Goal: Task Accomplishment & Management: Manage account settings

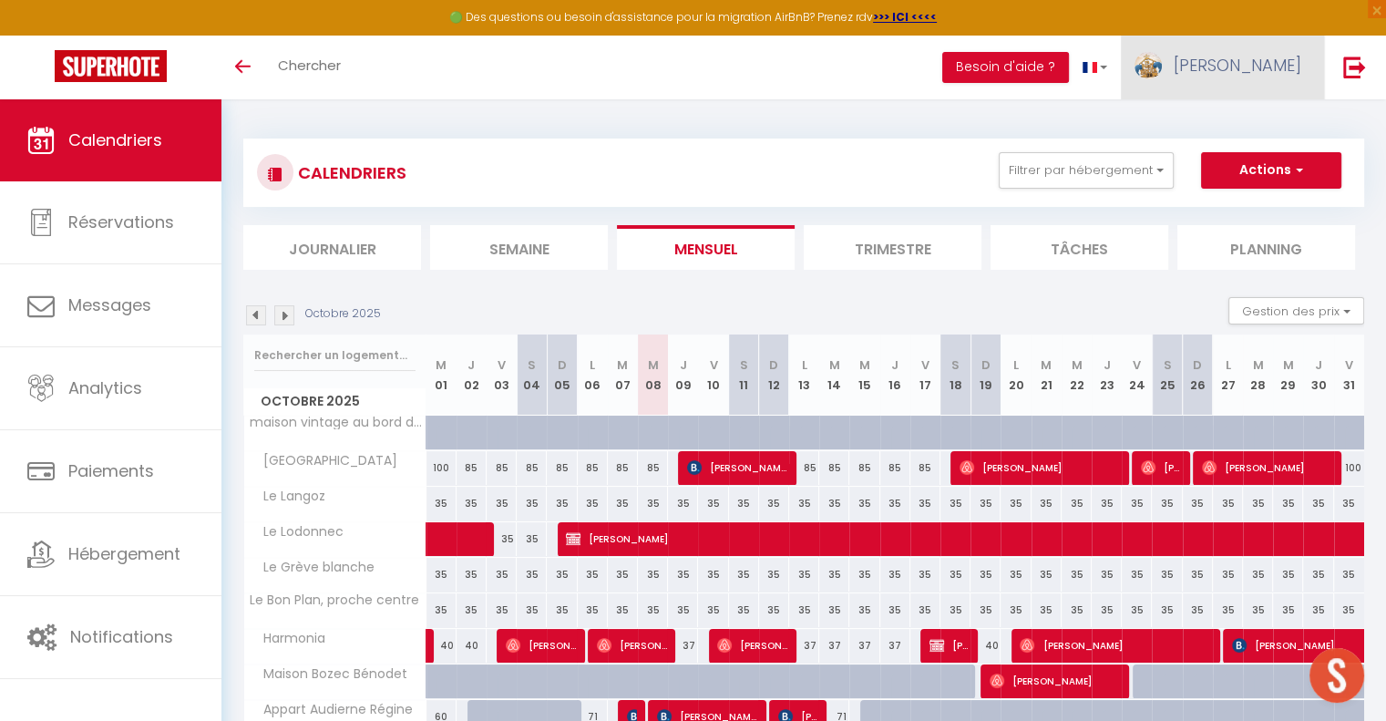
click at [1295, 46] on link "[PERSON_NAME]" at bounding box center [1222, 68] width 203 height 64
click at [1246, 150] on link "Équipe" at bounding box center [1251, 159] width 135 height 31
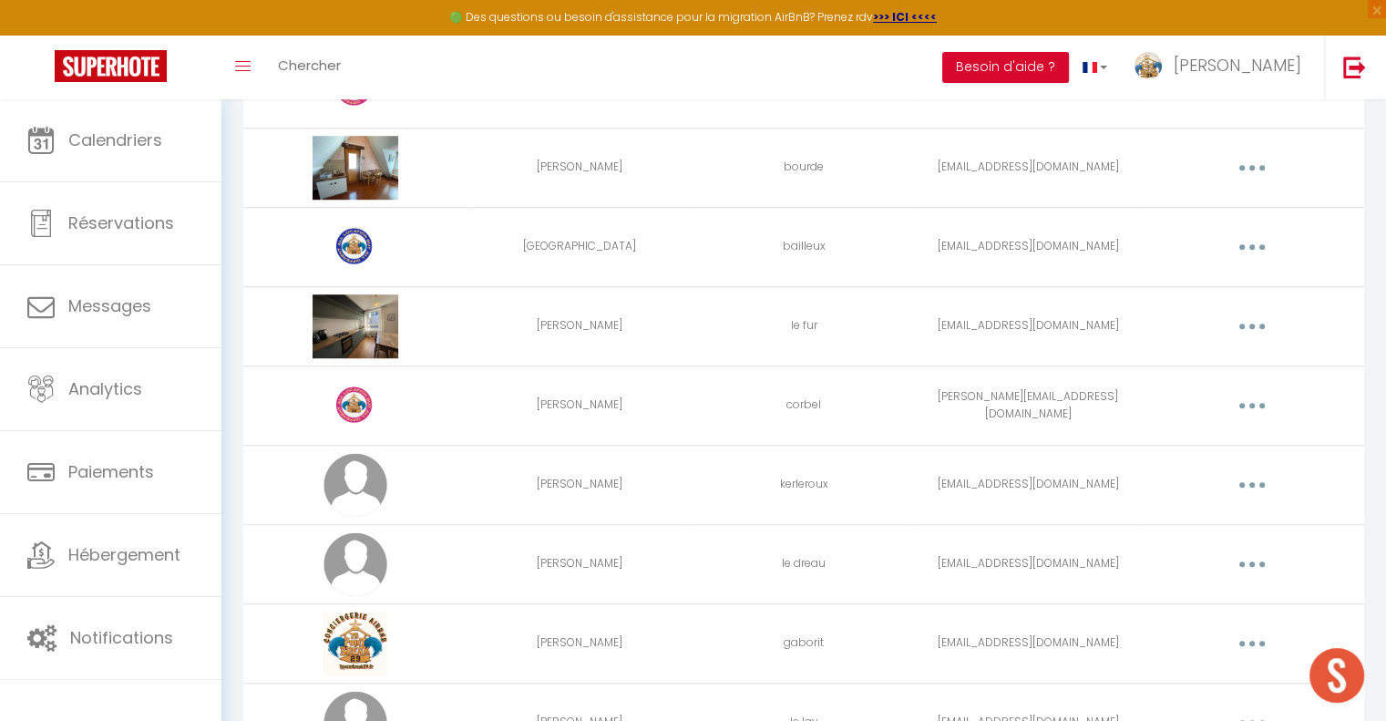
scroll to position [1340, 0]
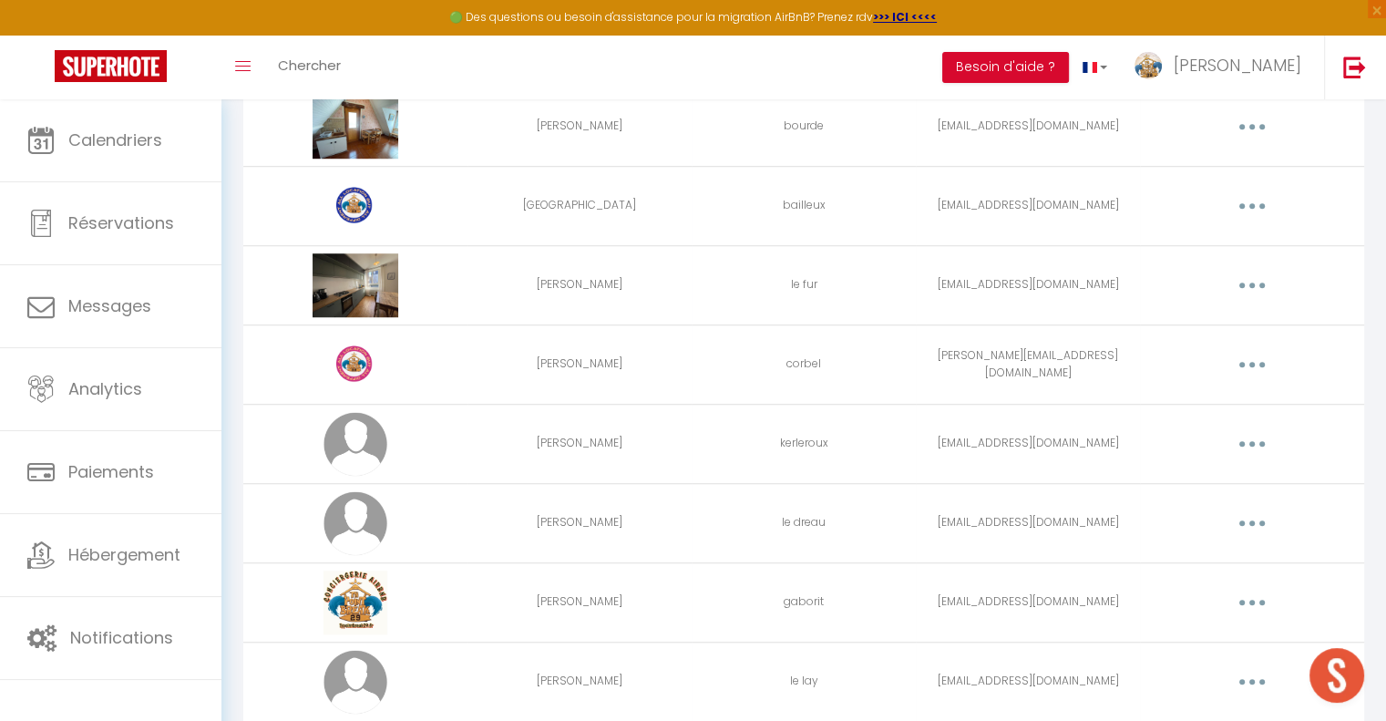
click at [335, 509] on img at bounding box center [356, 523] width 64 height 64
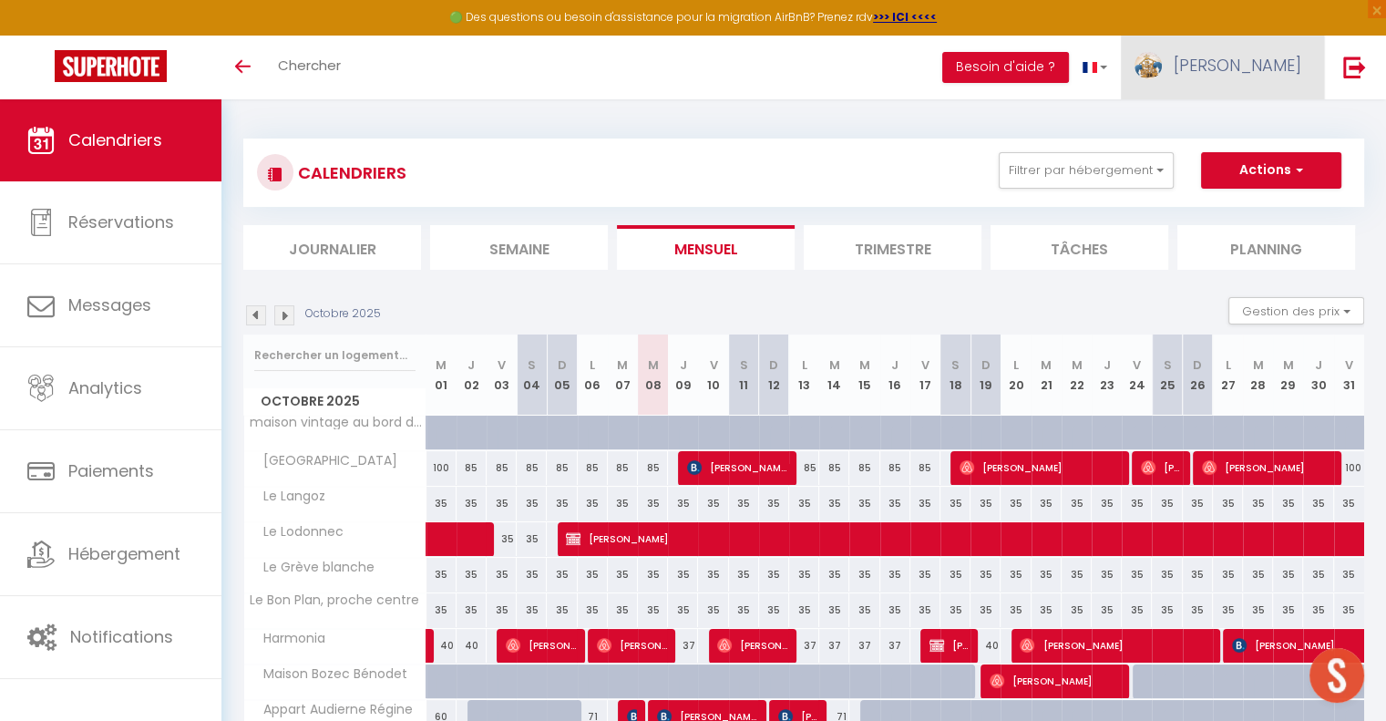
click at [1240, 51] on link "[PERSON_NAME]" at bounding box center [1222, 68] width 203 height 64
click at [1248, 135] on link "Paramètres" at bounding box center [1251, 126] width 135 height 31
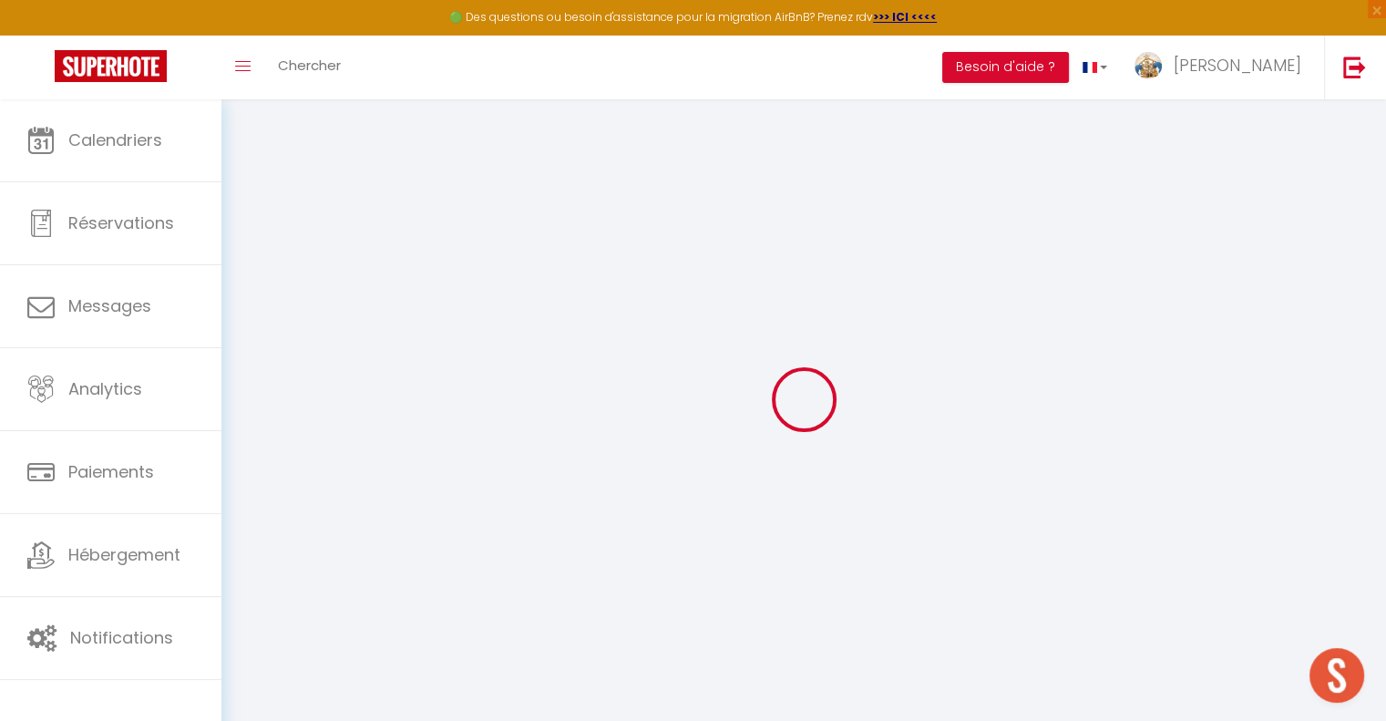
type input "vP0AqnwJhMzw06fFDTzIITHNa"
type input "dtOd8qLFcivvTllpHbYAxTrvz"
type input "https://app.superhote.com/#/get-available-rentals/dtOd8qLFcivvTllpHbYAxTrvz"
select select "fr"
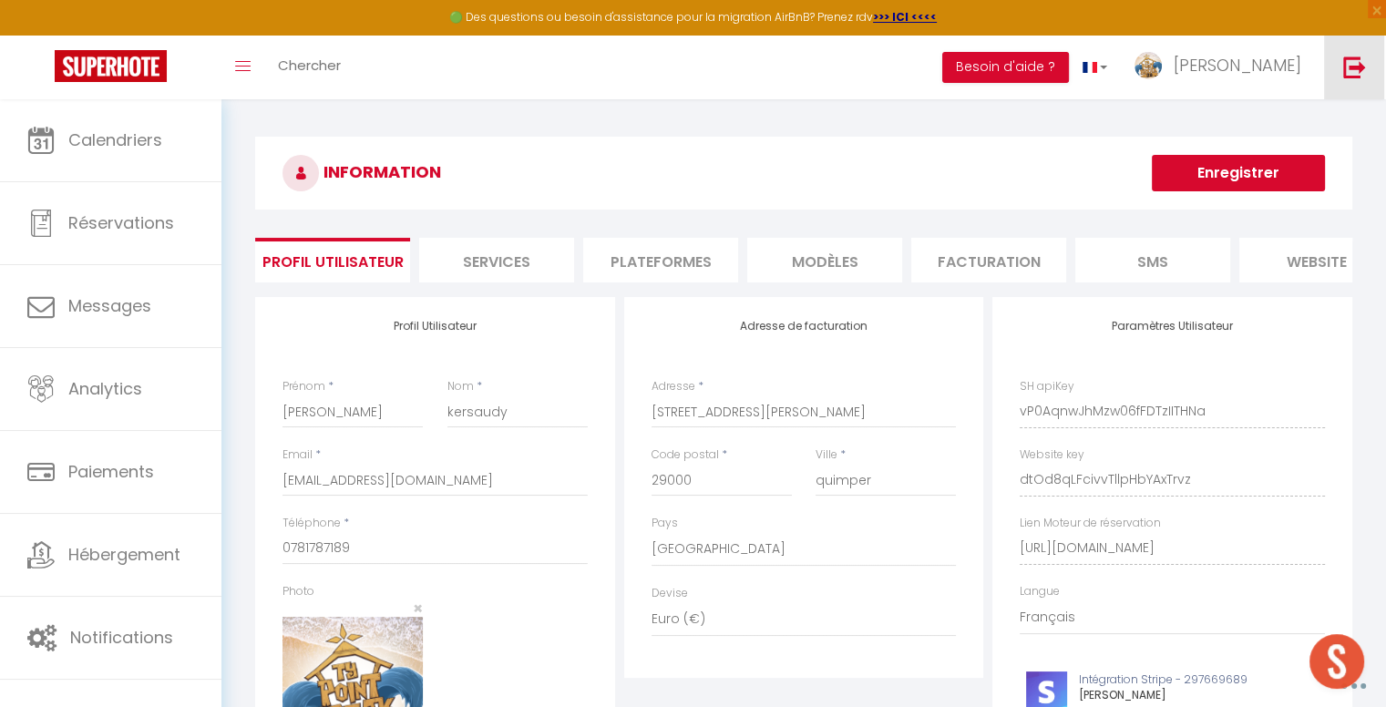
click at [1356, 50] on link at bounding box center [1354, 68] width 60 height 64
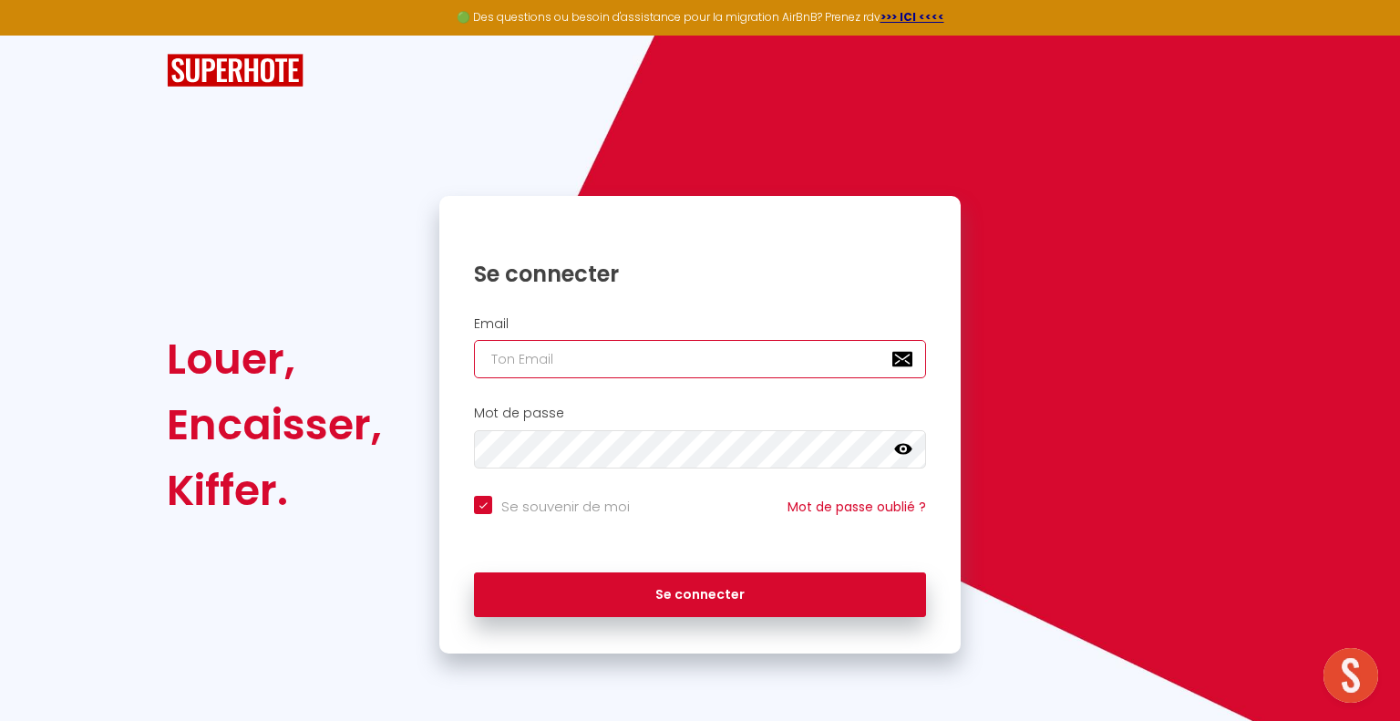
type input "[EMAIL_ADDRESS][DOMAIN_NAME]"
click at [209, 132] on div "Louer, Encaisser, Kiffer. Se connecter Email typointbreak29@gmail.com Mot de pa…" at bounding box center [700, 345] width 1067 height 618
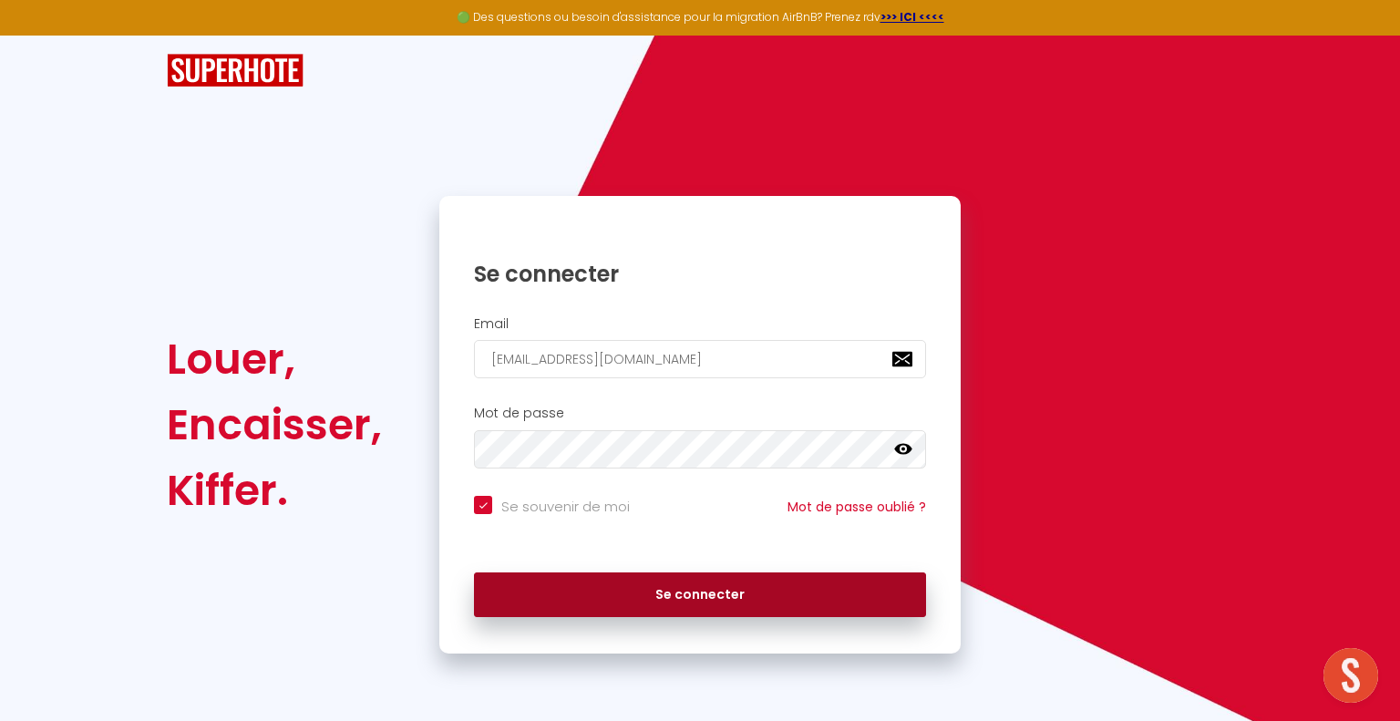
click at [789, 579] on button "Se connecter" at bounding box center [700, 595] width 452 height 46
checkbox input "true"
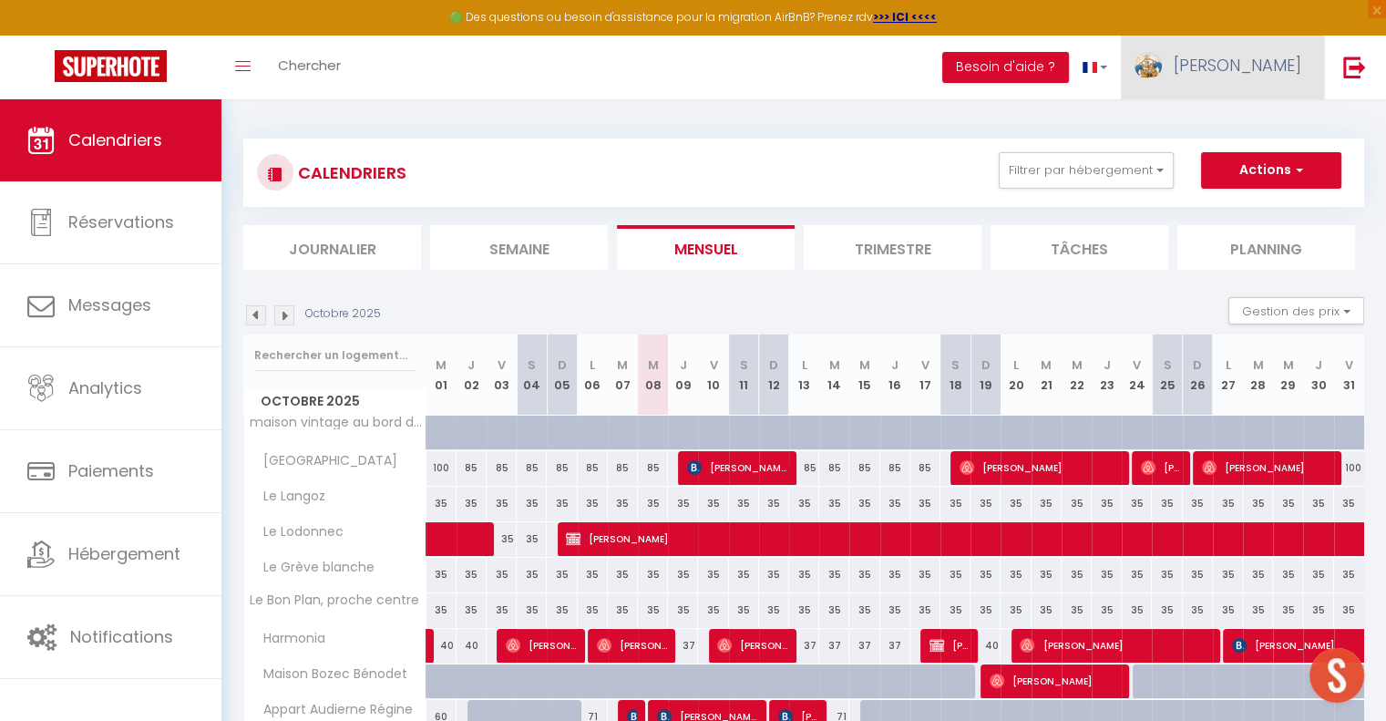
click at [1162, 60] on img at bounding box center [1148, 65] width 27 height 27
click at [1268, 131] on link "Paramètres" at bounding box center [1251, 126] width 135 height 31
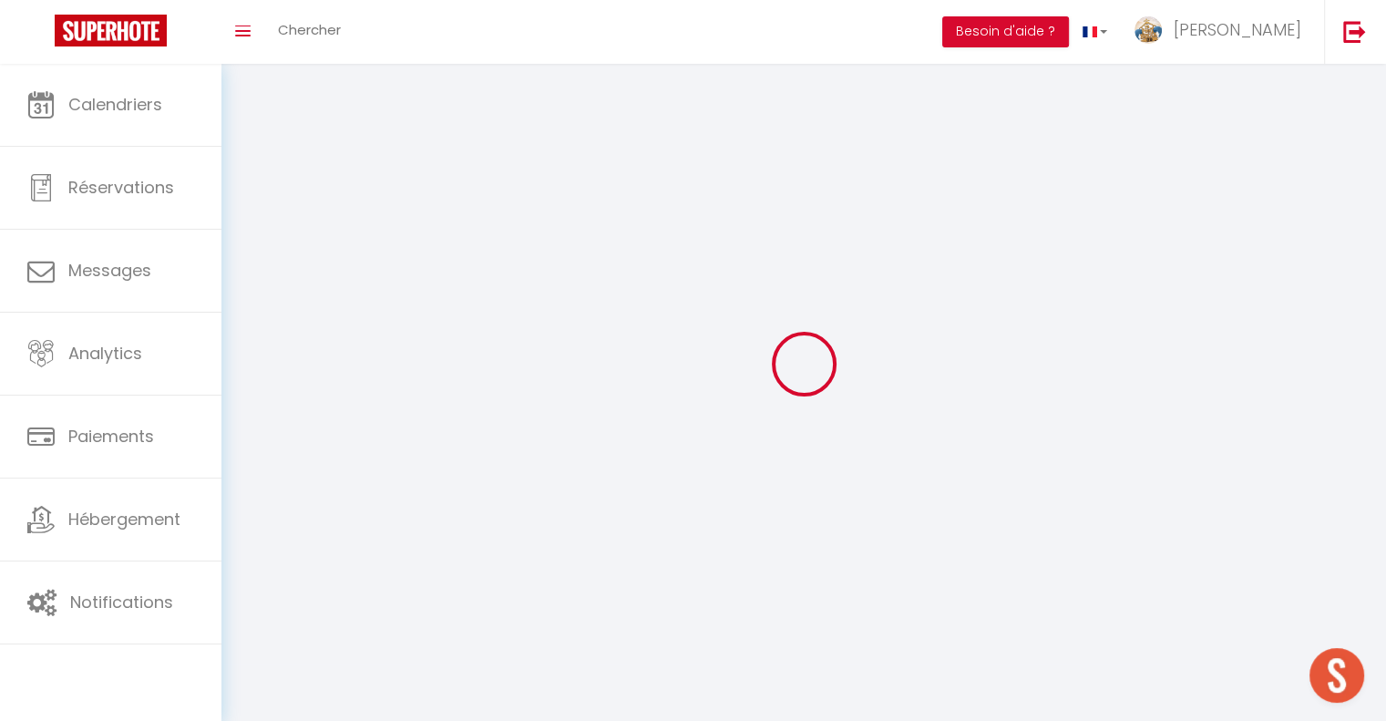
type input "[PERSON_NAME]"
type input "kersaudy"
type input "0781787189"
type input "3 rue jean jacques rousseau, 14a"
type input "29000"
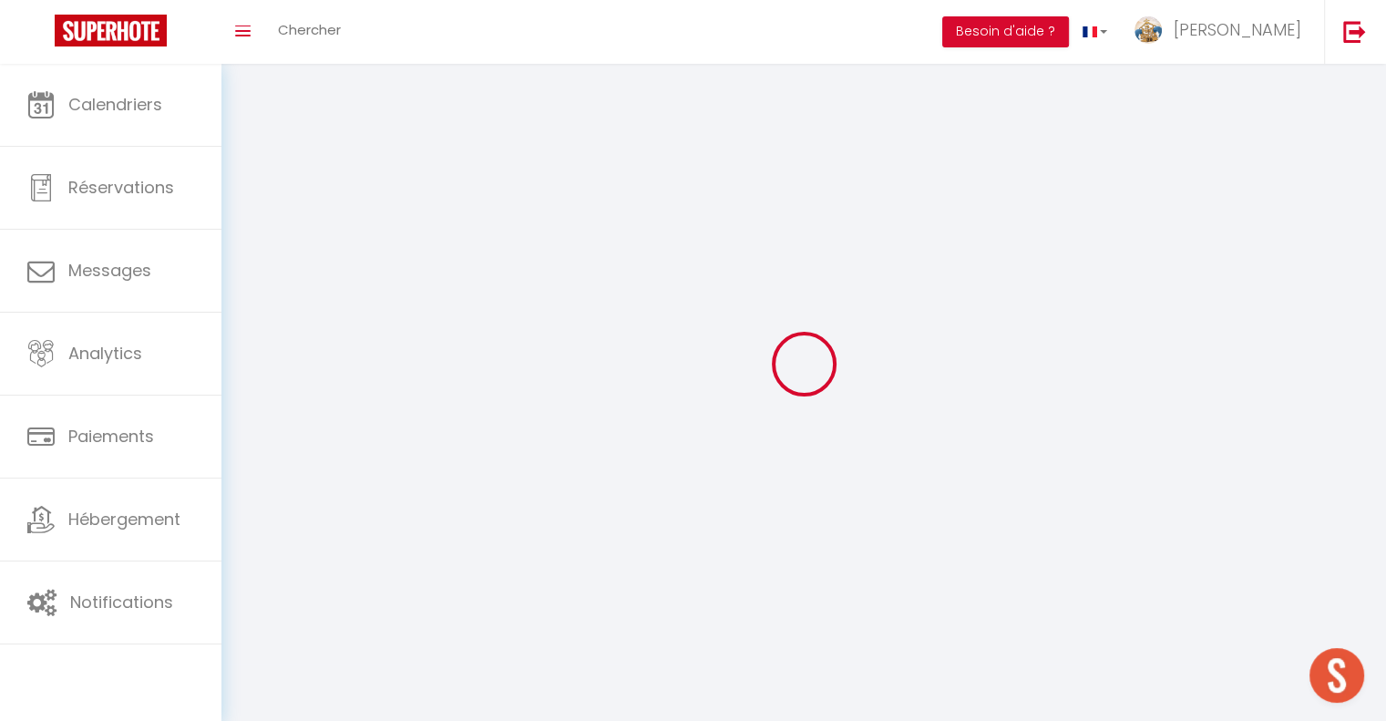
type input "quimper"
type input "vP0AqnwJhMzw06fFDTzIITHNa"
type input "dtOd8qLFcivvTllpHbYAxTrvz"
select select "28"
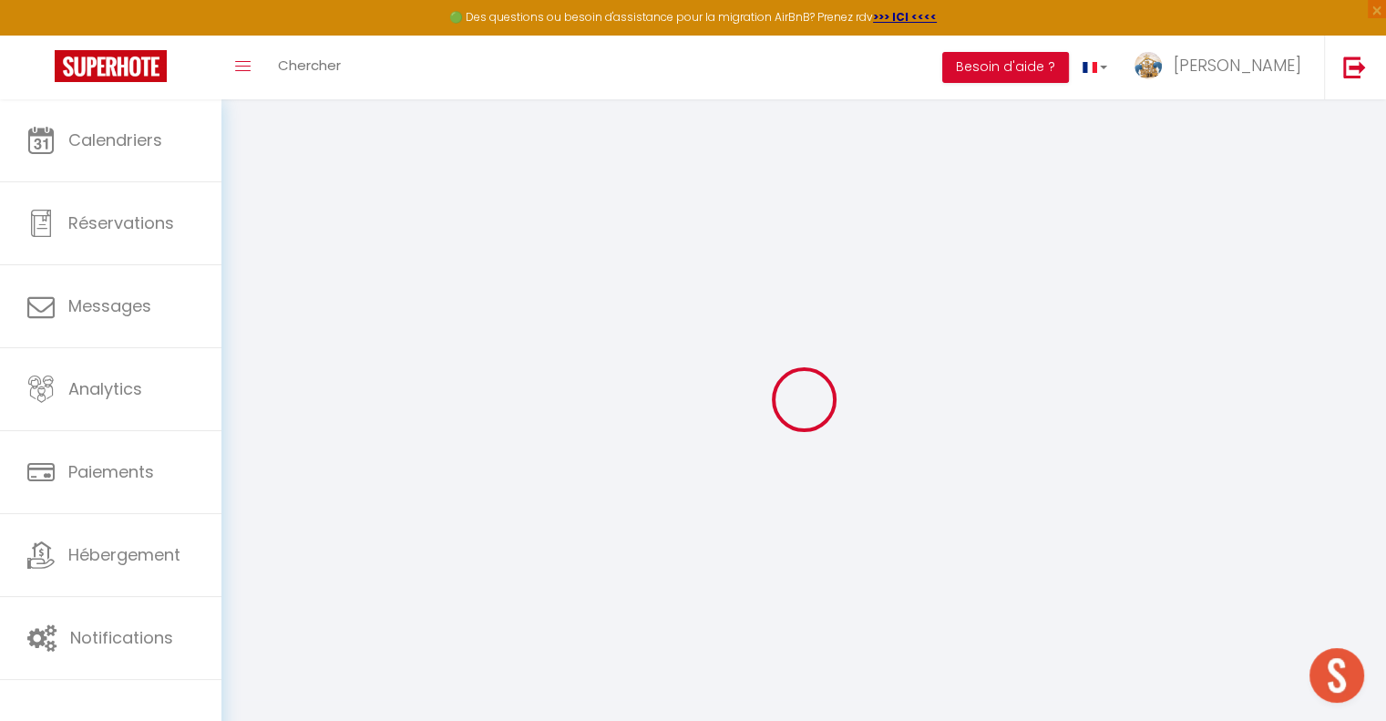
type input "vP0AqnwJhMzw06fFDTzIITHNa"
type input "dtOd8qLFcivvTllpHbYAxTrvz"
type input "https://app.superhote.com/#/get-available-rentals/dtOd8qLFcivvTllpHbYAxTrvz"
select select "fr"
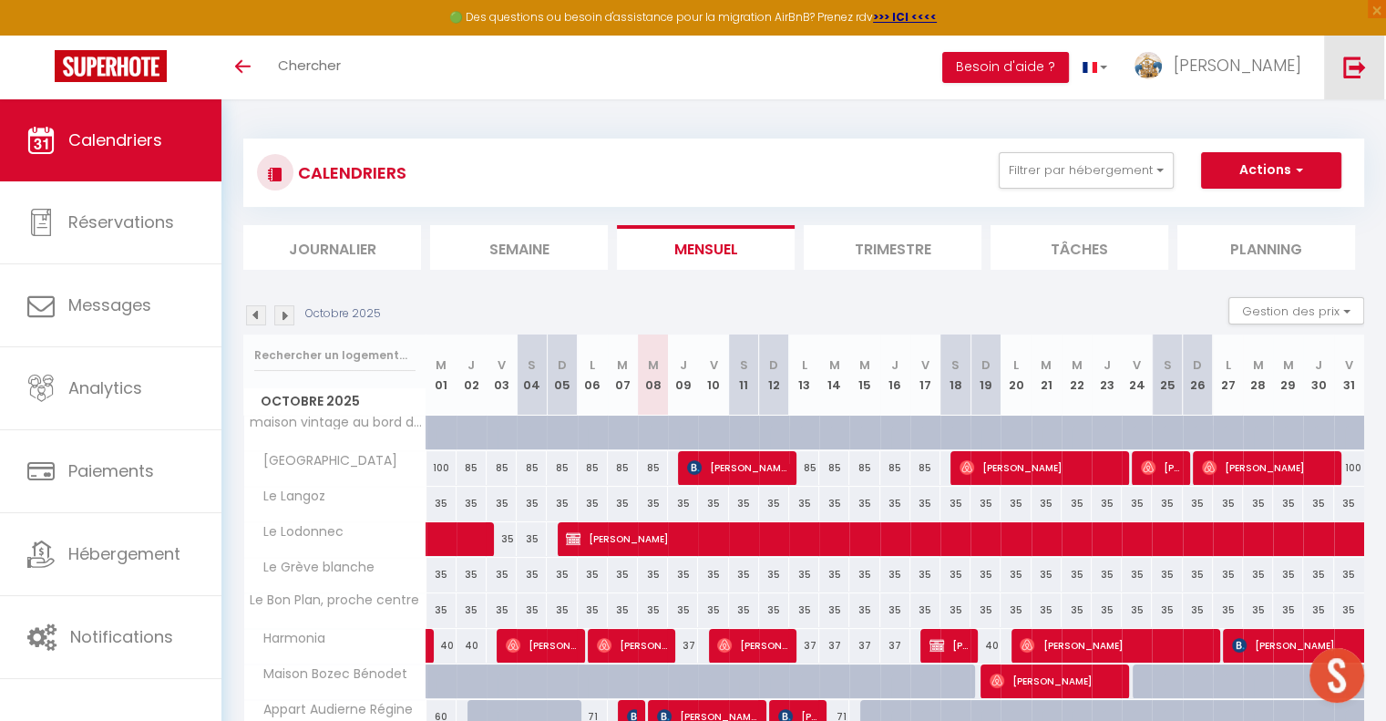
click at [1338, 73] on link at bounding box center [1354, 68] width 60 height 64
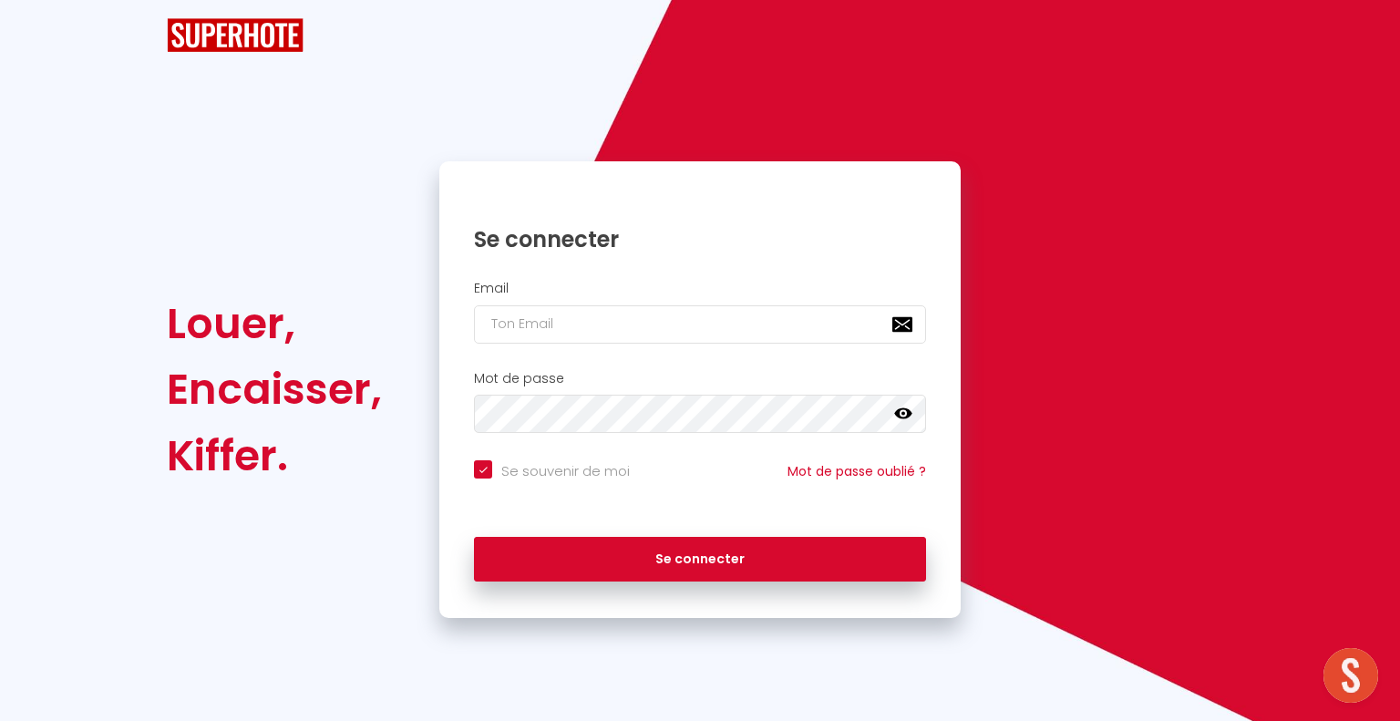
checkbox input "true"
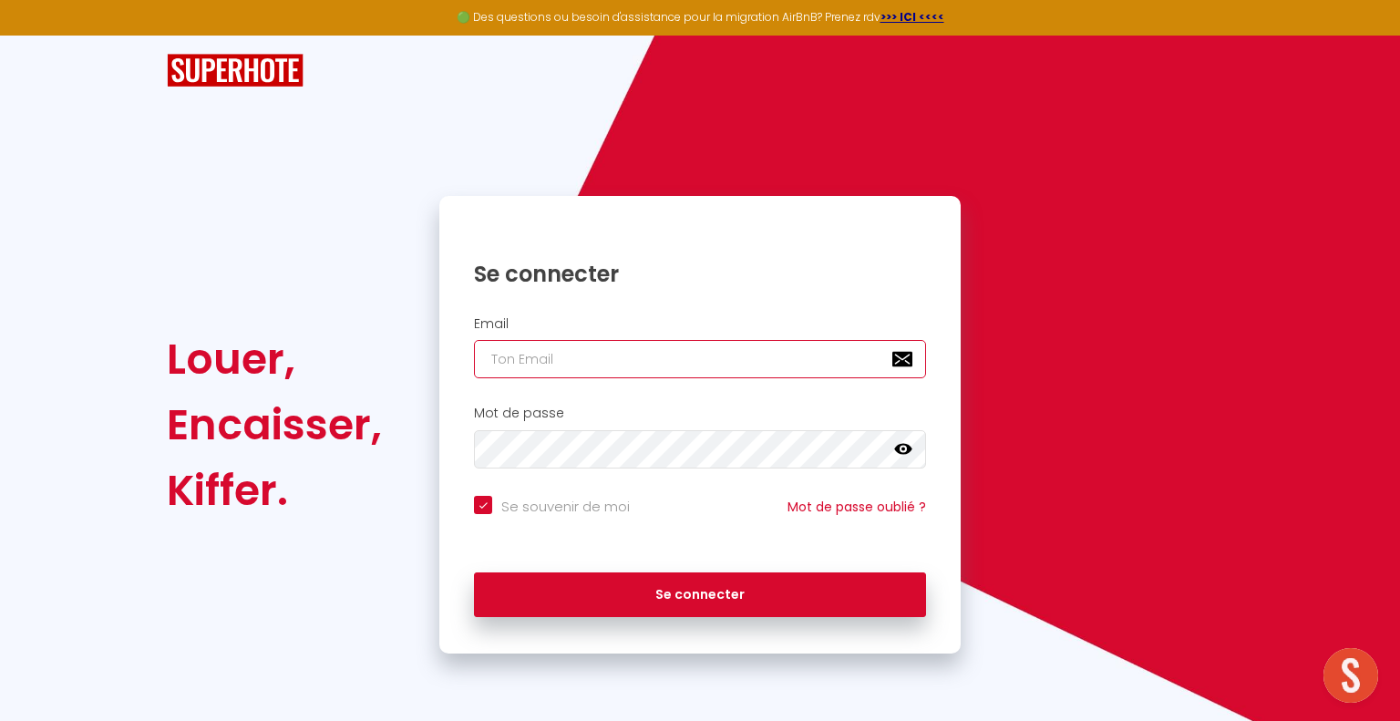
type input "[EMAIL_ADDRESS][DOMAIN_NAME]"
checkbox input "true"
drag, startPoint x: 687, startPoint y: 358, endPoint x: 467, endPoint y: 347, distance: 220.9
click at [470, 349] on div "Email typointbreak29@gmail.com" at bounding box center [700, 347] width 498 height 63
checkbox input "true"
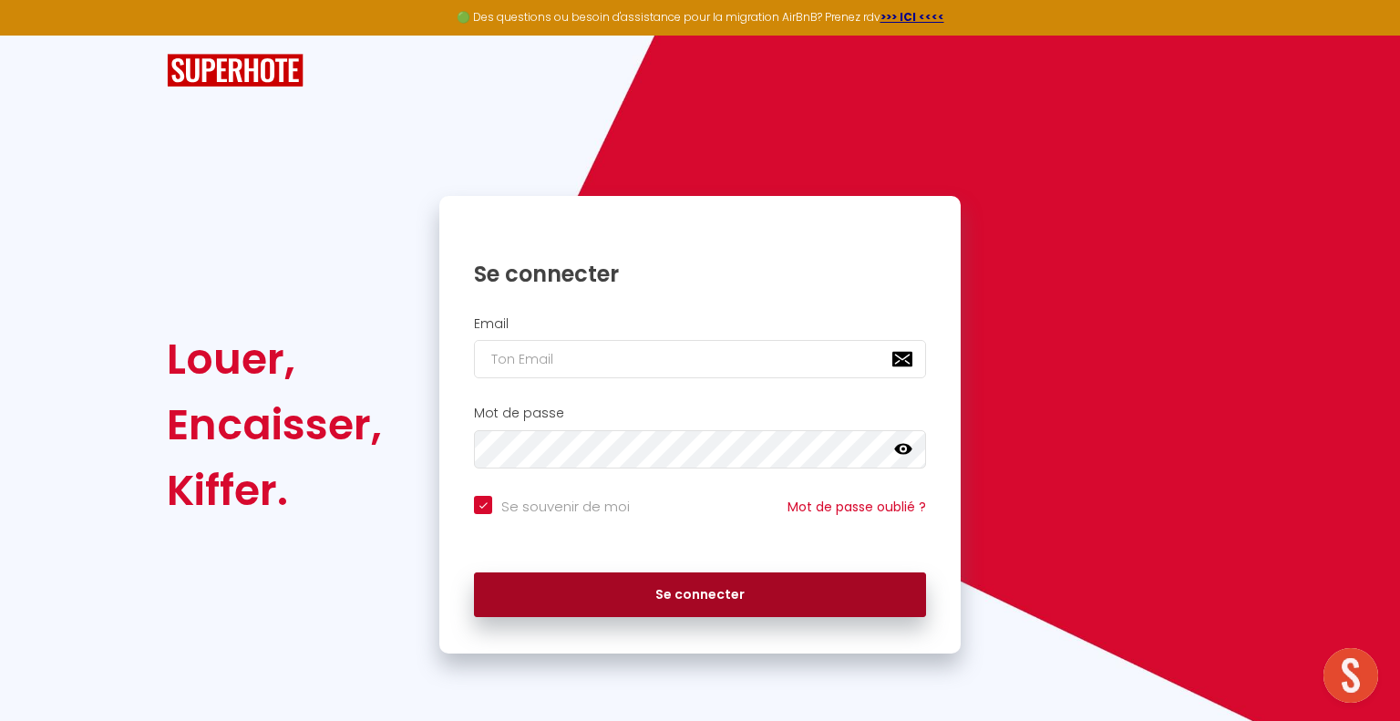
click at [606, 573] on button "Se connecter" at bounding box center [700, 595] width 452 height 46
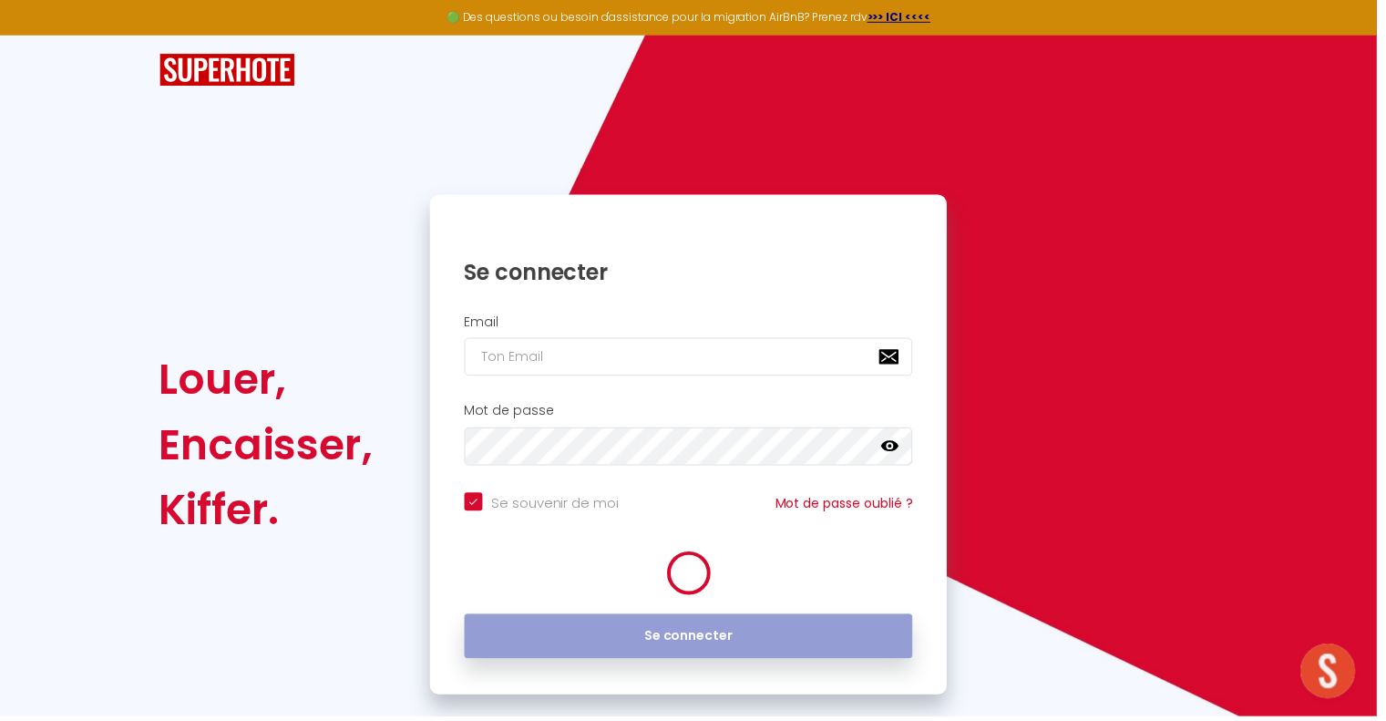
checkbox input "true"
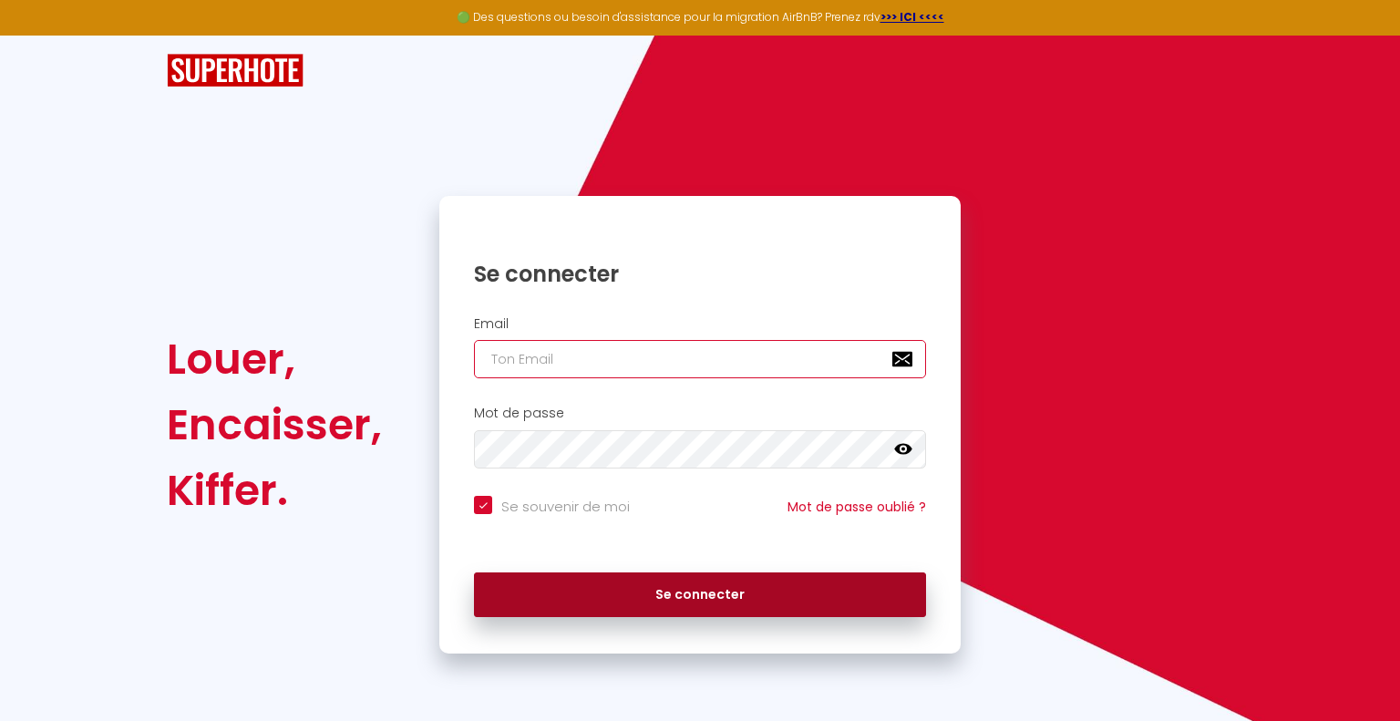
type input "[EMAIL_ADDRESS][DOMAIN_NAME]"
click at [694, 597] on button "Se connecter" at bounding box center [700, 595] width 452 height 46
checkbox input "true"
